Goal: Task Accomplishment & Management: Complete application form

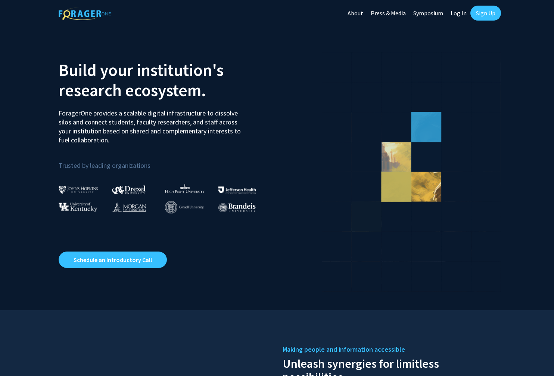
click at [458, 16] on link "Log In" at bounding box center [459, 13] width 24 height 26
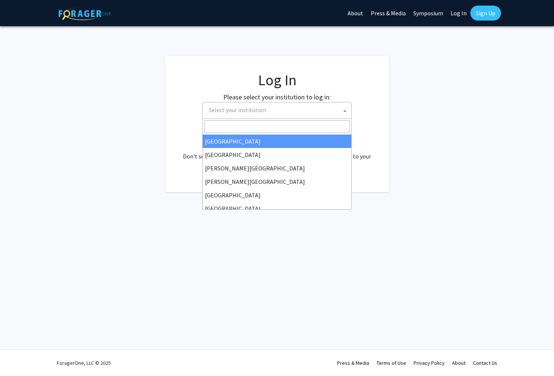
click at [293, 103] on span "Select your institution" at bounding box center [279, 109] width 146 height 15
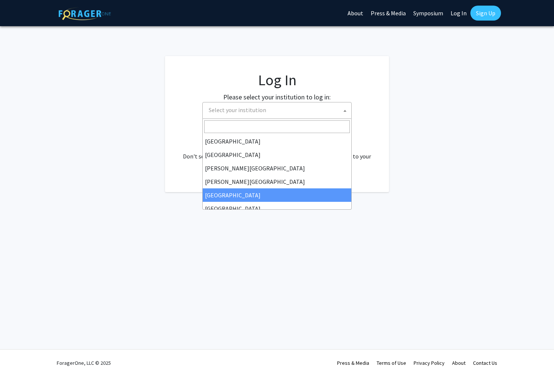
select select "6"
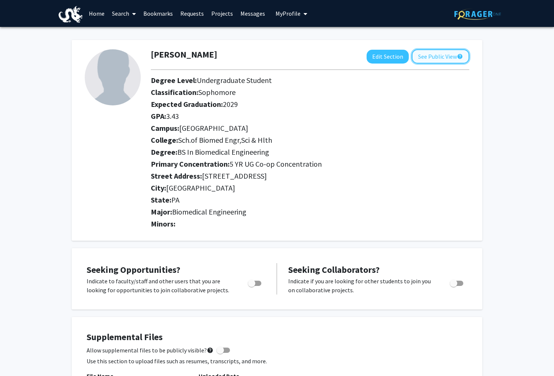
click at [427, 59] on button "See Public View help" at bounding box center [441, 56] width 58 height 14
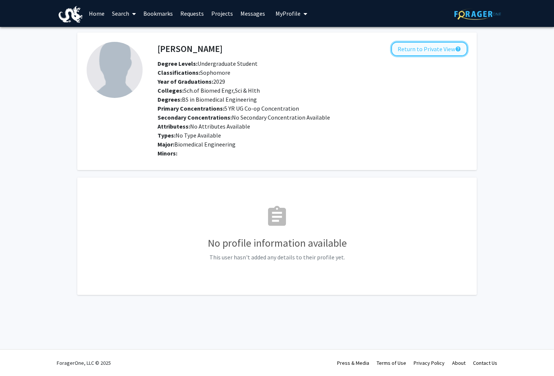
click at [427, 50] on button "Return to Private View help" at bounding box center [429, 49] width 76 height 14
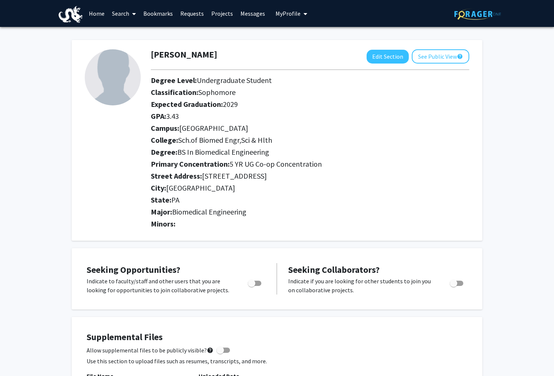
click at [94, 16] on link "Home" at bounding box center [96, 13] width 23 height 26
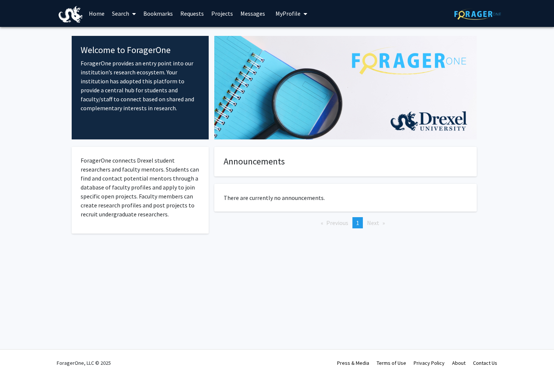
click at [221, 18] on link "Projects" at bounding box center [222, 13] width 29 height 26
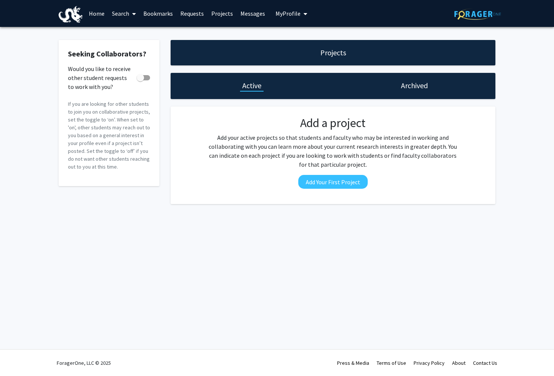
click at [126, 10] on link "Search" at bounding box center [123, 13] width 31 height 26
click at [137, 35] on span "Faculty/Staff" at bounding box center [135, 34] width 55 height 15
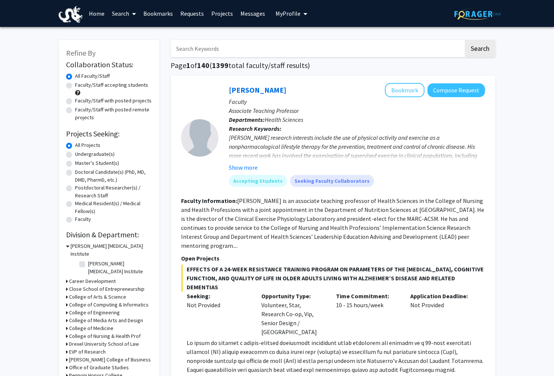
click at [201, 53] on input "Search Keywords" at bounding box center [317, 48] width 293 height 17
type input "vip"
click at [465, 40] on button "Search" at bounding box center [480, 48] width 31 height 17
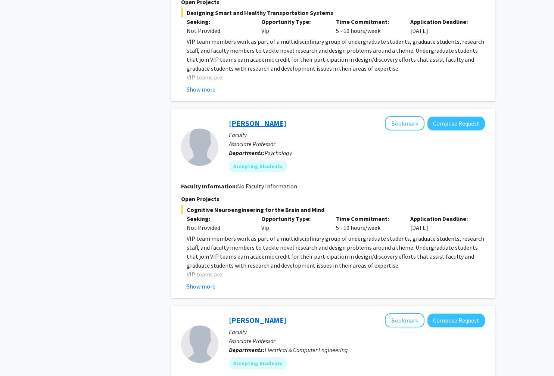
scroll to position [1040, 0]
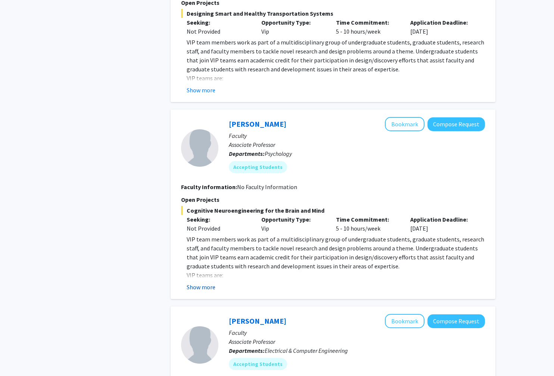
click at [204, 282] on button "Show more" at bounding box center [201, 286] width 29 height 9
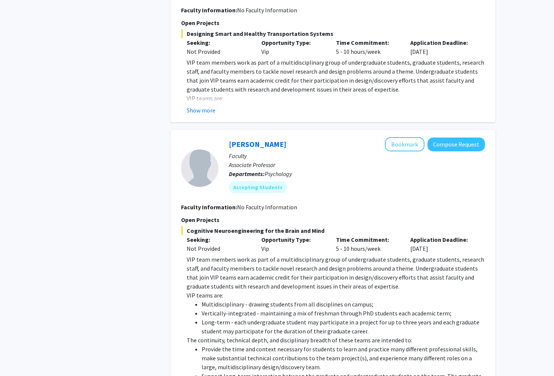
scroll to position [1014, 0]
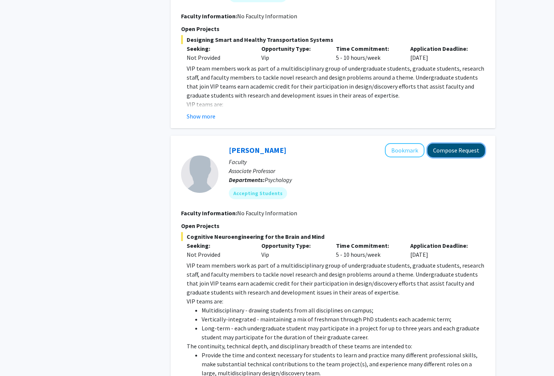
click at [453, 143] on button "Compose Request" at bounding box center [457, 150] width 58 height 14
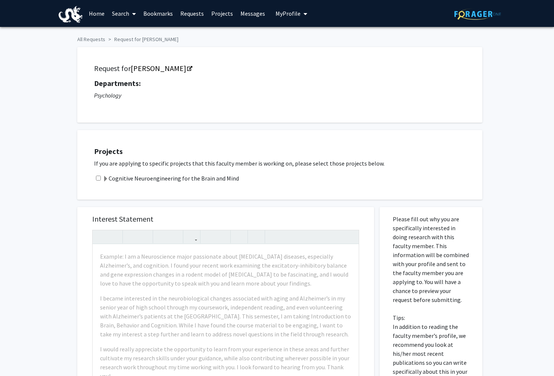
click at [101, 177] on div "Cognitive Neuroengineering for the Brain and Mind" at bounding box center [284, 178] width 381 height 9
click at [98, 178] on input "checkbox" at bounding box center [98, 178] width 5 height 5
checkbox input "true"
click at [106, 177] on span at bounding box center [106, 179] width 6 height 6
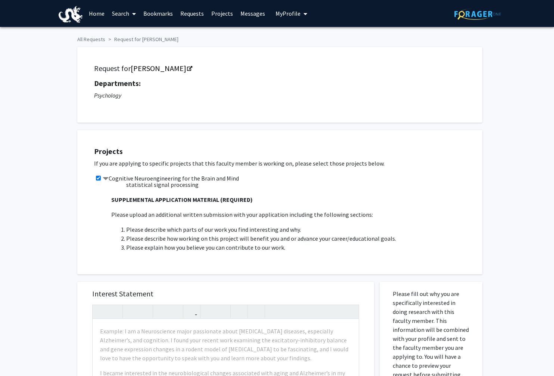
scroll to position [890, 0]
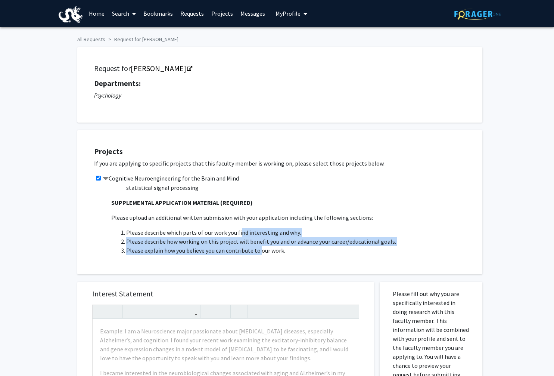
drag, startPoint x: 118, startPoint y: 213, endPoint x: 260, endPoint y: 238, distance: 144.1
click at [258, 237] on li "Please describe how working on this project will benefit you and or advance you…" at bounding box center [300, 241] width 349 height 9
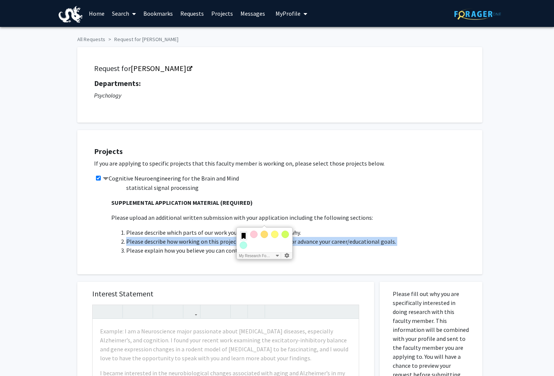
click at [258, 237] on li "Please describe how working on this project will benefit you and or advance you…" at bounding box center [300, 241] width 349 height 9
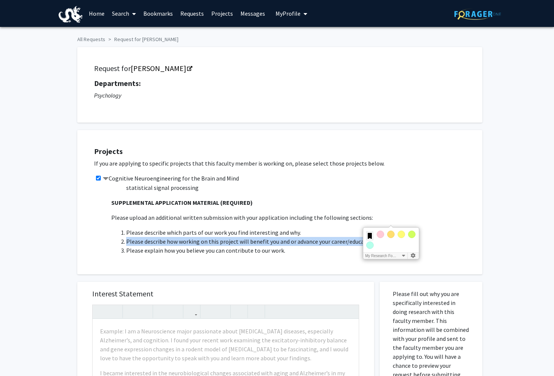
click at [226, 237] on li "Please describe how working on this project will benefit you and or advance you…" at bounding box center [300, 241] width 349 height 9
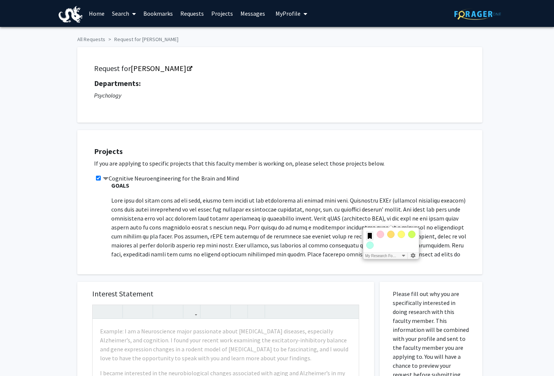
scroll to position [227, 0]
click at [125, 197] on p at bounding box center [293, 240] width 364 height 90
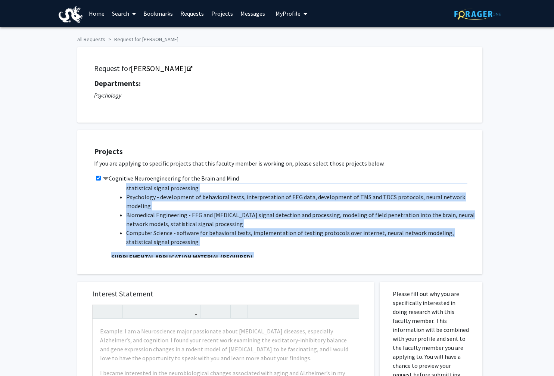
scroll to position [956, 0]
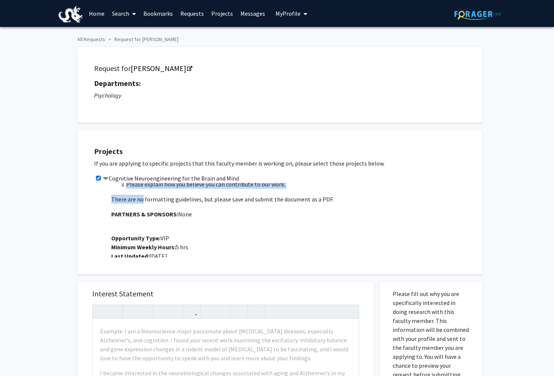
drag, startPoint x: 111, startPoint y: 190, endPoint x: 142, endPoint y: 265, distance: 80.6
click at [142, 265] on div "Projects If you are applying to specific projects that this faculty member is w…" at bounding box center [279, 202] width 405 height 144
copy p "Project Description: VIP team members work as part of a multidisciplinary group…"
click at [163, 13] on link "Bookmarks" at bounding box center [158, 13] width 37 height 26
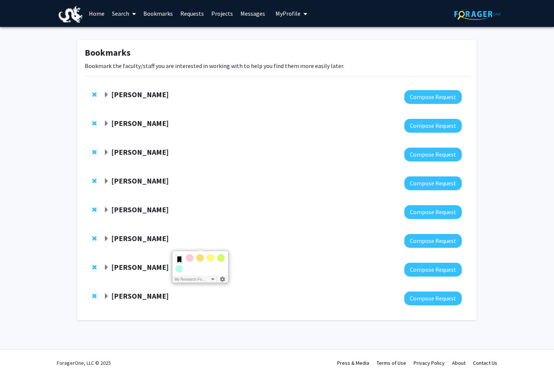
click at [134, 91] on strong "Hasan Ayaz" at bounding box center [140, 94] width 58 height 9
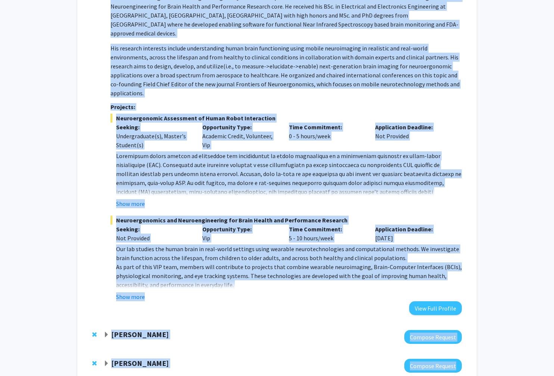
scroll to position [183, 0]
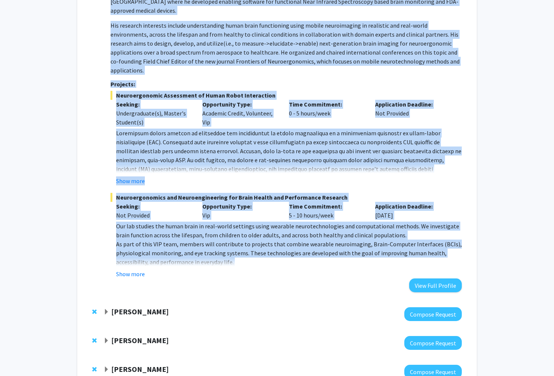
drag, startPoint x: 110, startPoint y: 46, endPoint x: 241, endPoint y: 250, distance: 241.4
click at [241, 250] on div "Hasan Ayaz Compose Request Department: School of Biomedical Engineering His res…" at bounding box center [282, 99] width 359 height 385
click at [135, 269] on button "Show more" at bounding box center [130, 273] width 29 height 9
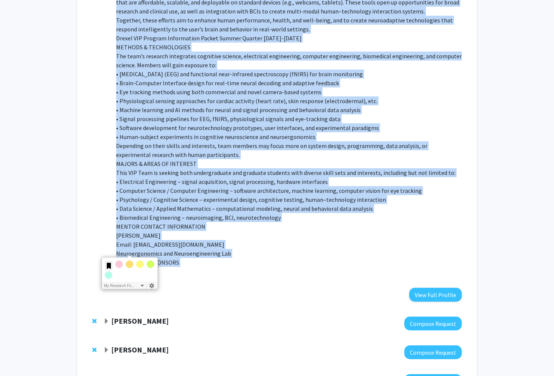
scroll to position [647, 0]
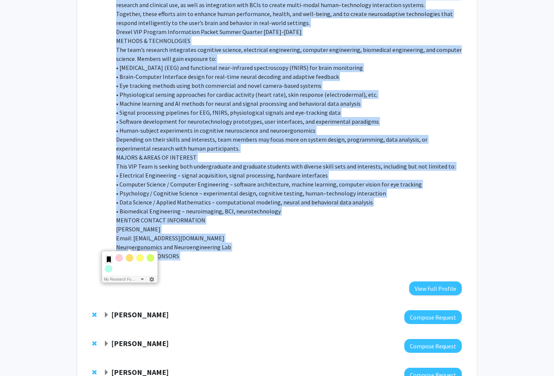
copy div "Department: School of Biomedical Engineering Hasan Ayaz, PhD, is a Provost Solu…"
click at [219, 162] on p "This VIP Team is seeking both undergraduate and graduate students with diverse …" at bounding box center [289, 166] width 346 height 9
